Goal: Information Seeking & Learning: Find specific fact

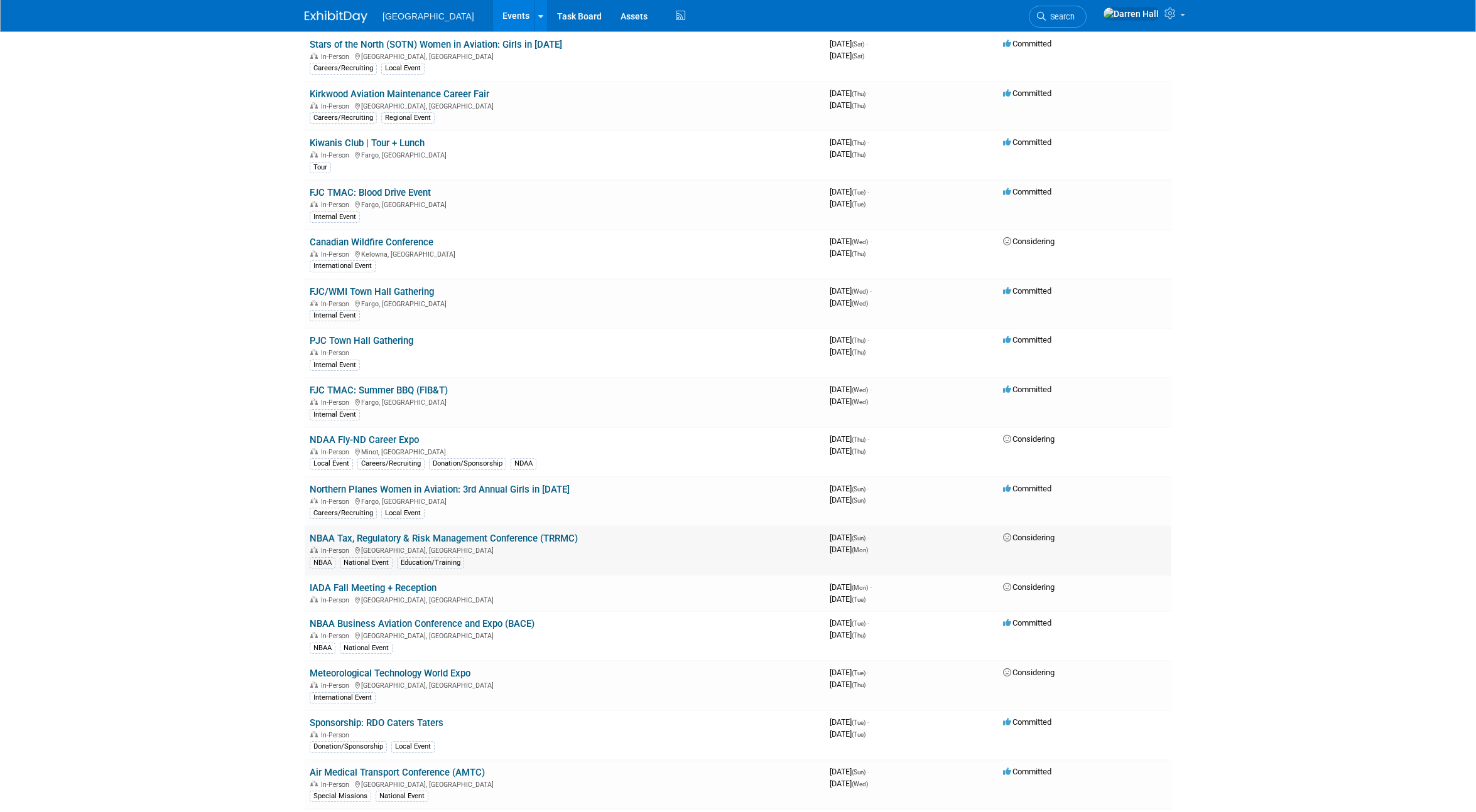
scroll to position [537, 0]
click at [446, 624] on link "NBAA Business Aviation Conference and Expo (BACE)" at bounding box center [421, 623] width 225 height 12
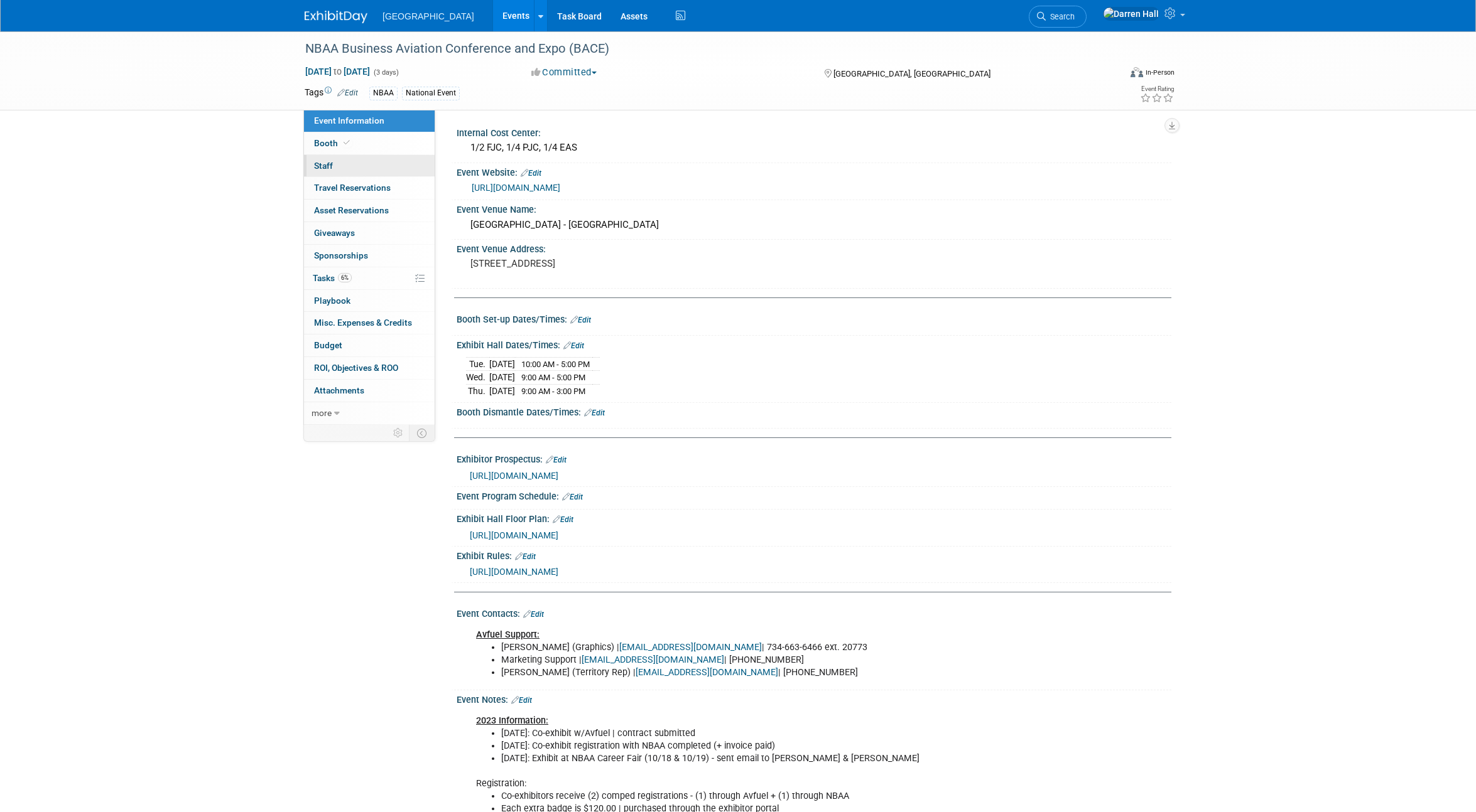
click at [323, 167] on span "Staff 0" at bounding box center [323, 165] width 19 height 10
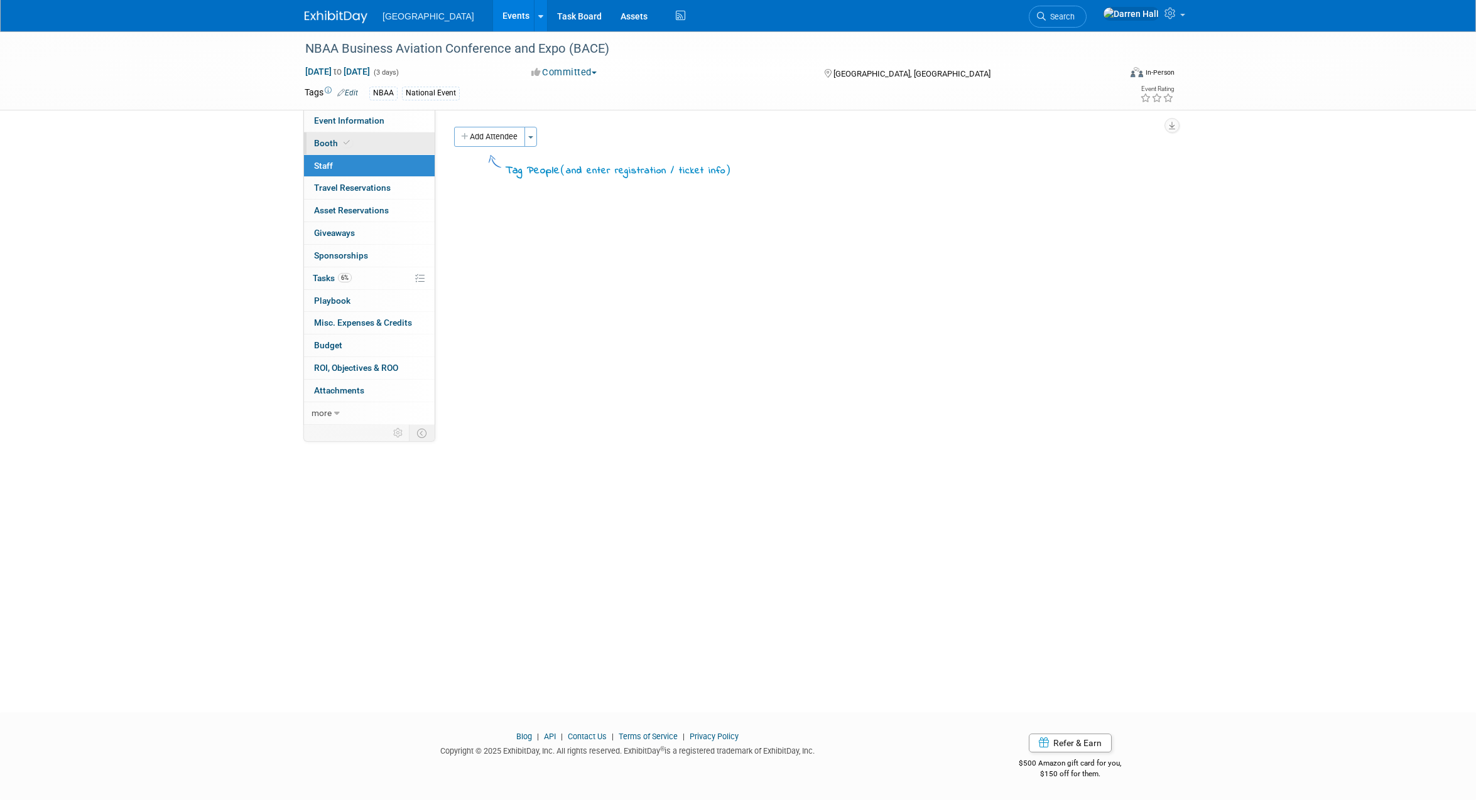
click at [325, 140] on span "Booth" at bounding box center [333, 142] width 38 height 10
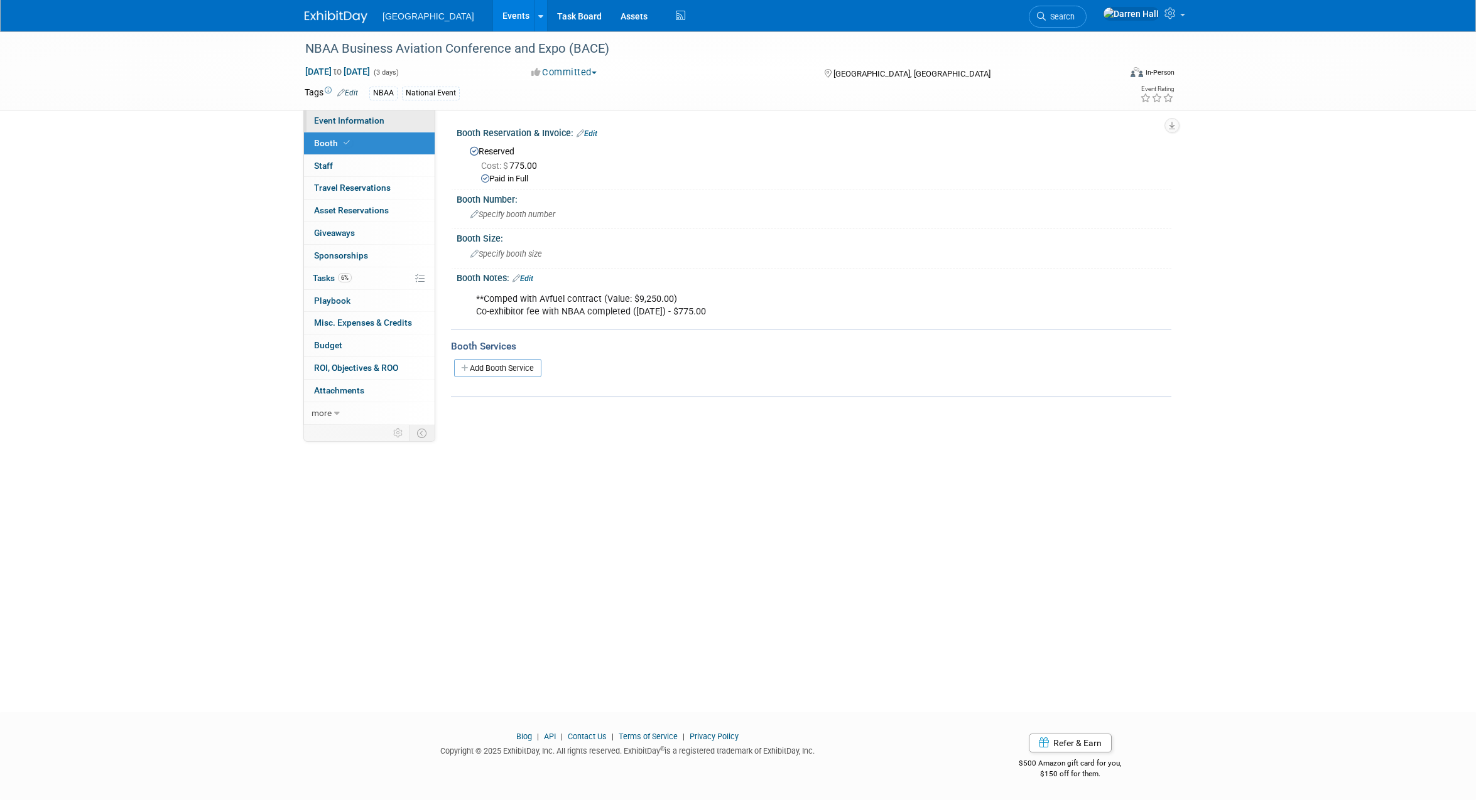
click at [329, 121] on span "Event Information" at bounding box center [349, 120] width 70 height 10
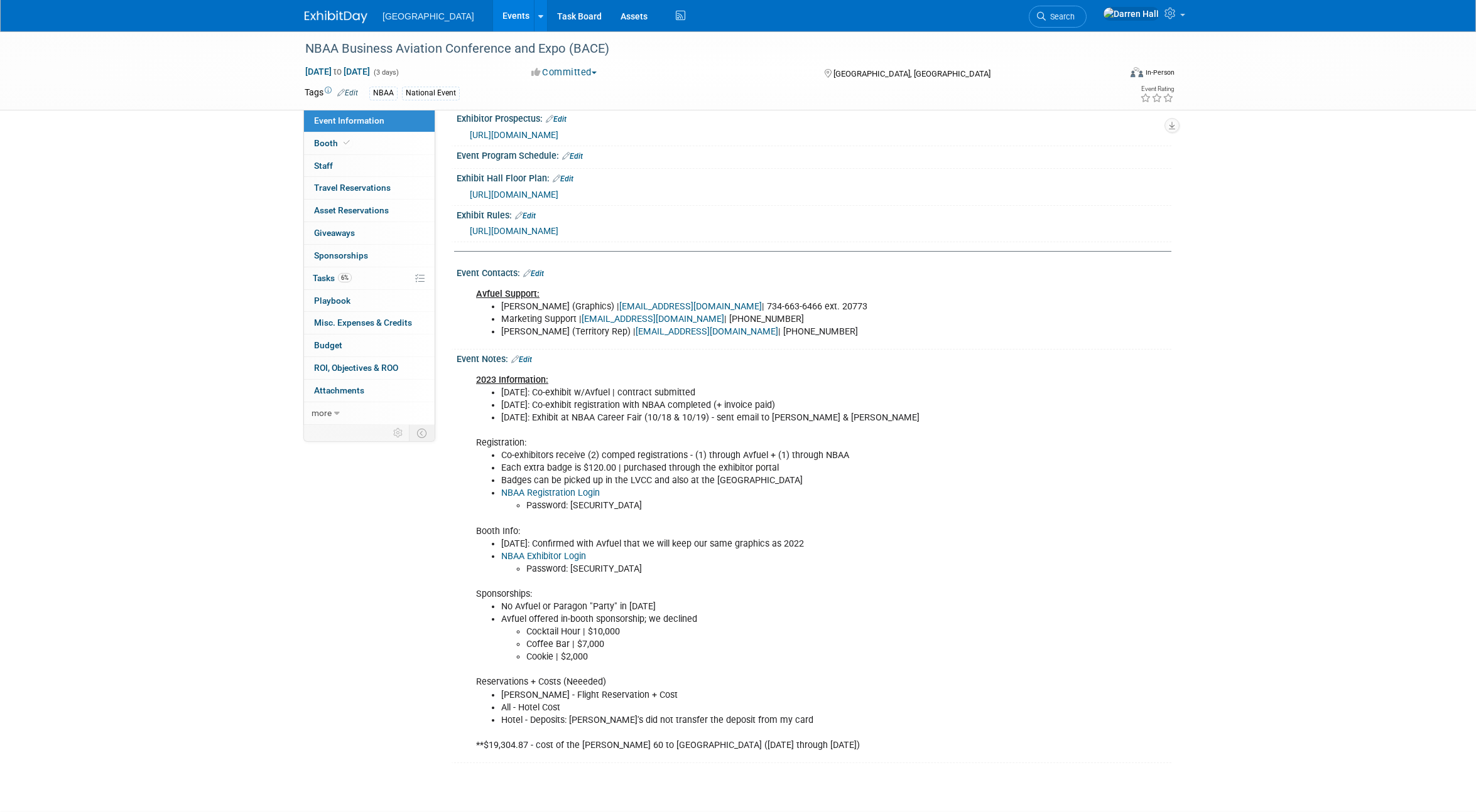
scroll to position [342, 0]
drag, startPoint x: 614, startPoint y: 477, endPoint x: 545, endPoint y: 478, distance: 69.0
click at [545, 473] on li "Each extra badge is $120.00 | purchased through the exhibitor portal" at bounding box center [764, 467] width 525 height 13
